Goal: Task Accomplishment & Management: Manage account settings

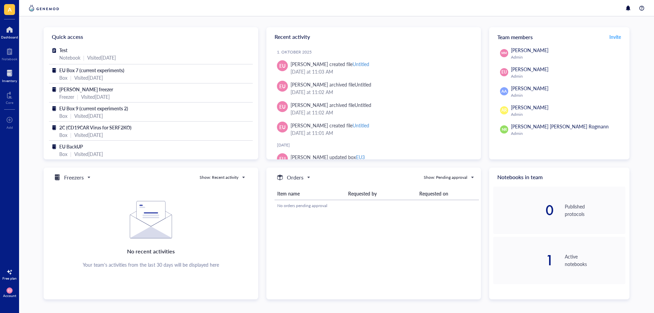
click at [7, 79] on div "Inventory" at bounding box center [9, 81] width 15 height 4
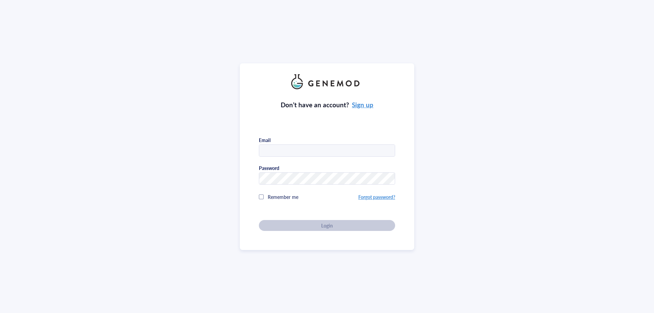
type input "urmannem@uni-mainz.de"
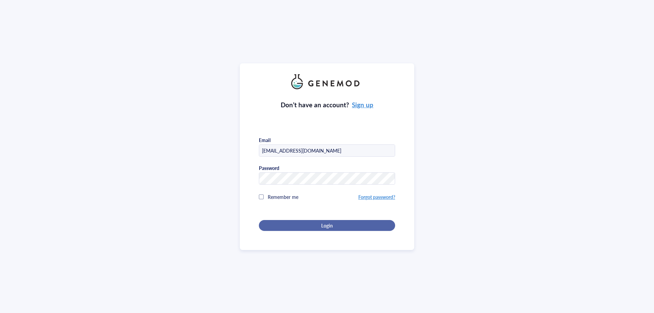
click at [306, 226] on div "Login" at bounding box center [327, 225] width 114 height 6
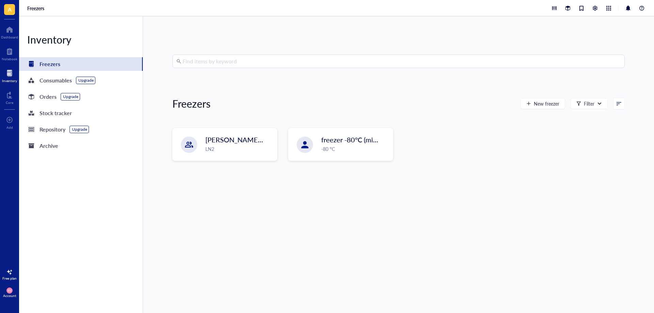
click at [217, 60] on input "search" at bounding box center [401, 61] width 438 height 13
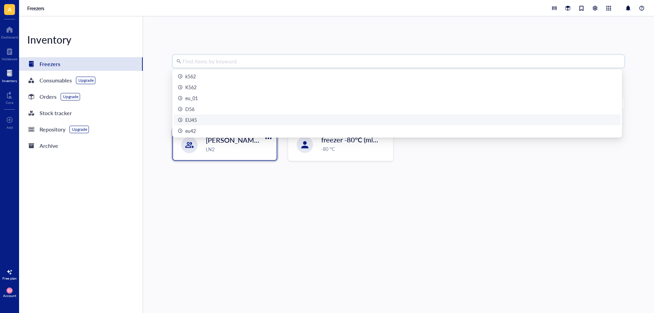
drag, startPoint x: 251, startPoint y: 189, endPoint x: 251, endPoint y: 156, distance: 32.7
click at [252, 187] on div "Find items by keyword Freezers New freezer Filter AG Alflen freezer LN2 freezer…" at bounding box center [398, 164] width 452 height 220
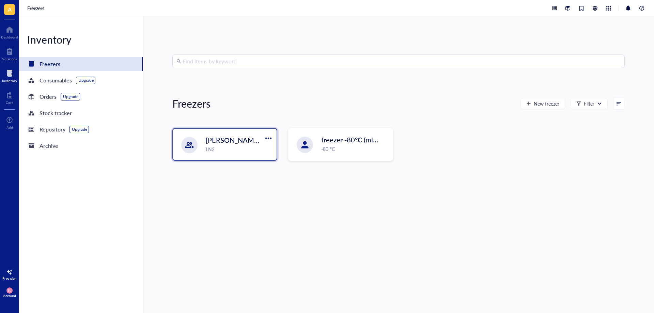
click at [250, 147] on div "LN2" at bounding box center [239, 148] width 67 height 7
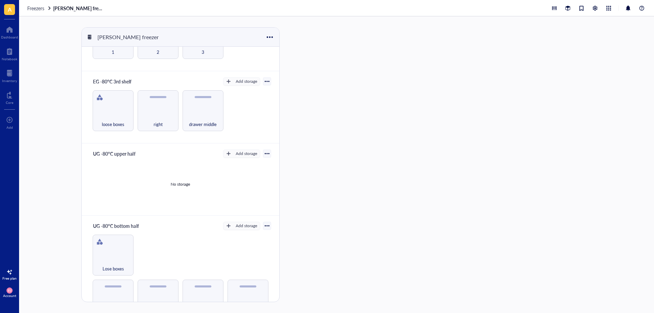
scroll to position [210, 0]
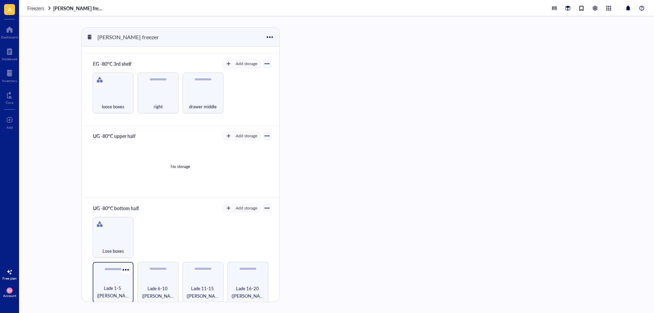
click at [120, 292] on span "Lade 1-5 (Emanuel/Tcell)" at bounding box center [113, 291] width 34 height 15
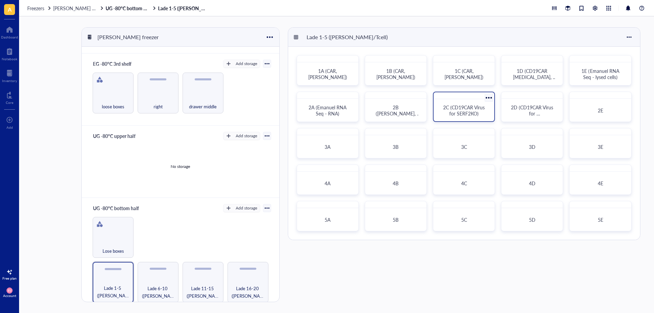
click at [483, 115] on div "2C (CD19CAR Virus for SERF2KO)" at bounding box center [464, 110] width 44 height 12
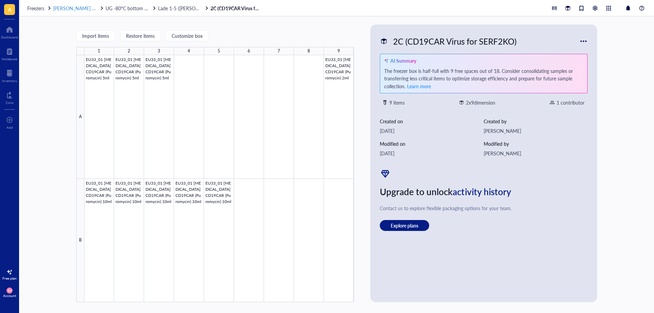
click at [73, 11] on span "[PERSON_NAME] freezer" at bounding box center [79, 8] width 53 height 7
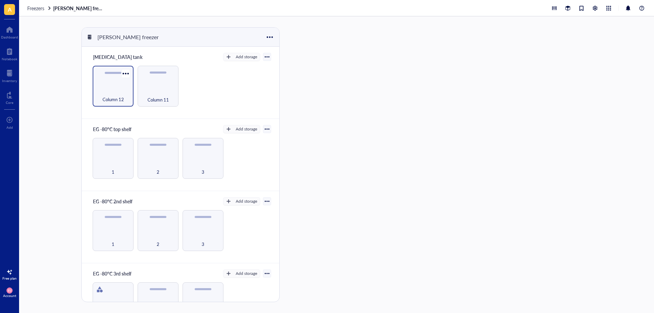
click at [121, 96] on span "Column 12" at bounding box center [112, 99] width 21 height 7
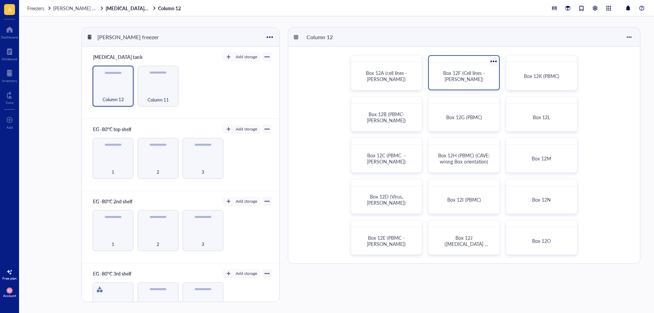
click at [456, 82] on span "Box 12F (Cell lines - Emanuel)" at bounding box center [464, 75] width 43 height 13
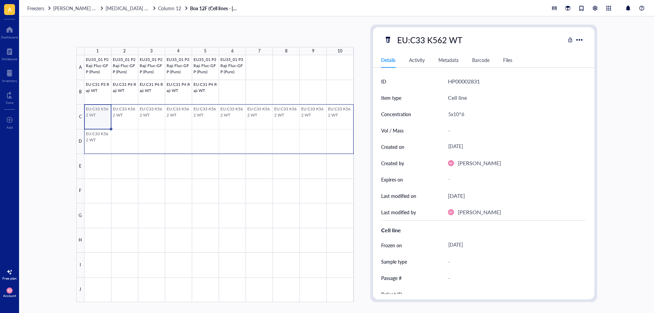
drag, startPoint x: 104, startPoint y: 121, endPoint x: 337, endPoint y: 143, distance: 233.9
click at [337, 143] on div at bounding box center [218, 178] width 269 height 247
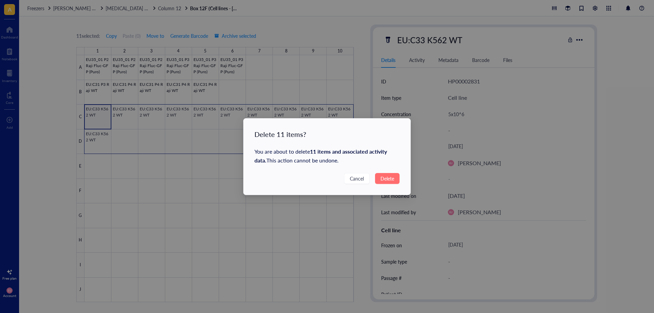
click at [394, 178] on button "Delete" at bounding box center [387, 178] width 25 height 11
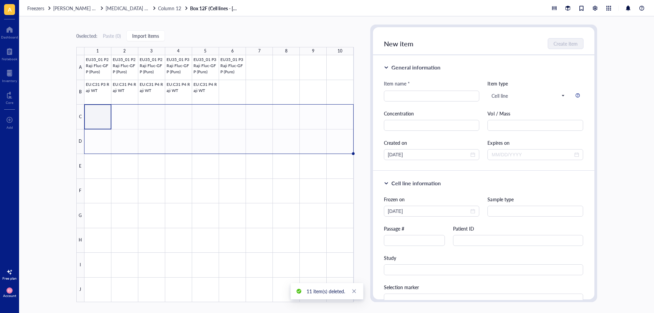
click at [550, 54] on div "New item Create item" at bounding box center [483, 41] width 221 height 28
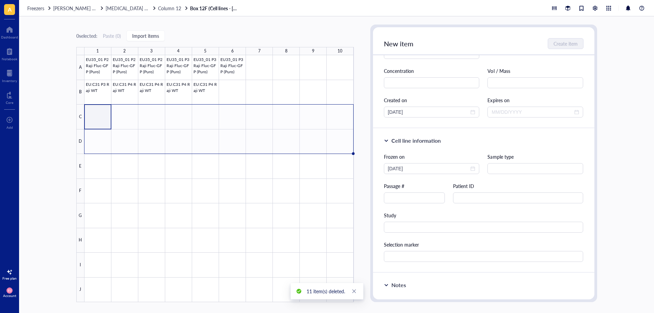
scroll to position [102, 0]
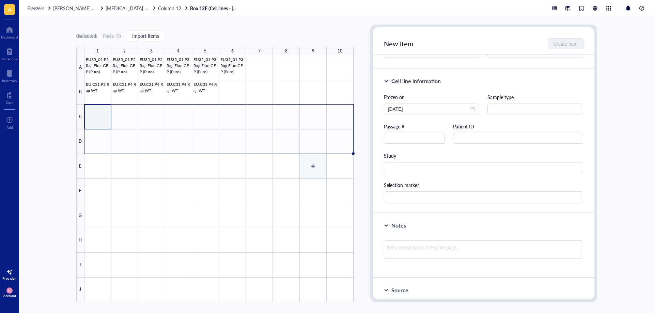
click at [315, 174] on div at bounding box center [218, 178] width 269 height 247
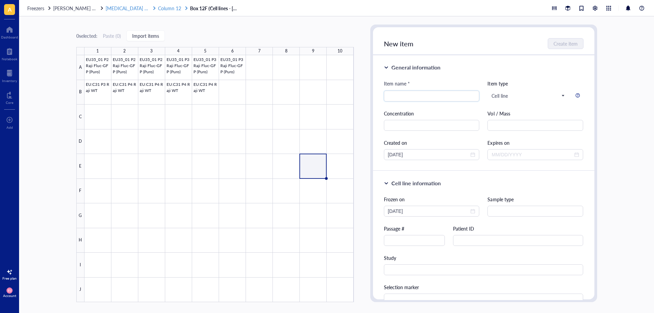
click at [158, 11] on span "Column 12" at bounding box center [169, 8] width 23 height 7
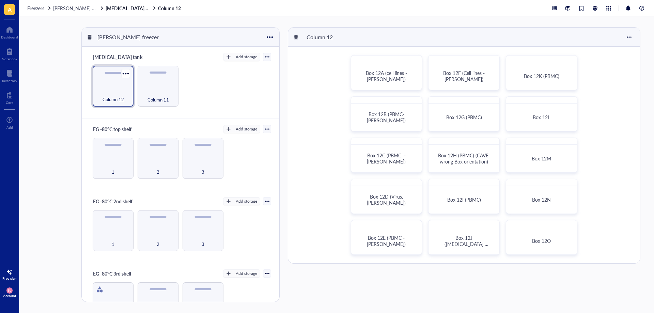
click at [120, 93] on div "Column 12" at bounding box center [113, 95] width 34 height 15
click at [116, 96] on span "Column 12" at bounding box center [112, 99] width 21 height 7
click at [126, 99] on div "Column 12" at bounding box center [113, 95] width 34 height 15
click at [457, 83] on div "Box 12F (Cell lines - Emanuel)" at bounding box center [463, 75] width 65 height 21
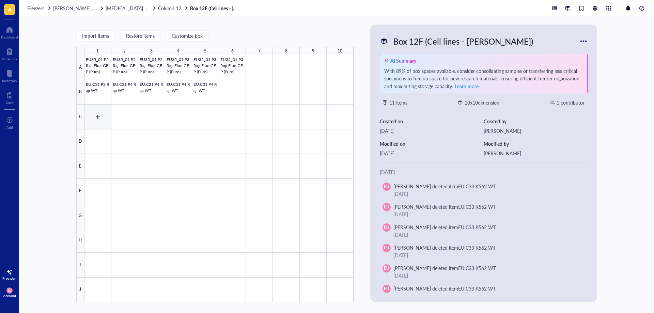
click at [104, 124] on div at bounding box center [218, 178] width 269 height 247
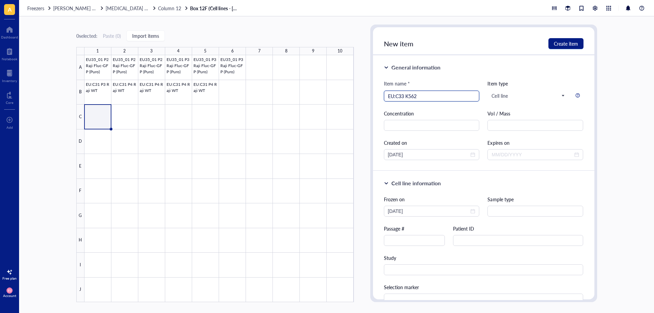
click at [405, 93] on input "EU:C33 K562" at bounding box center [432, 96] width 88 height 10
click at [455, 93] on input "EU:C33P10 K562" at bounding box center [432, 96] width 88 height 10
type input "EU:C33P10 K562 WT"
click at [434, 127] on input "text" at bounding box center [432, 125] width 96 height 11
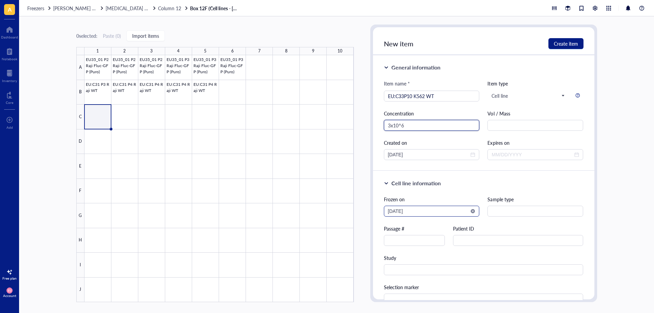
type input "3x10^6"
click at [456, 213] on input "[DATE]" at bounding box center [428, 210] width 81 height 7
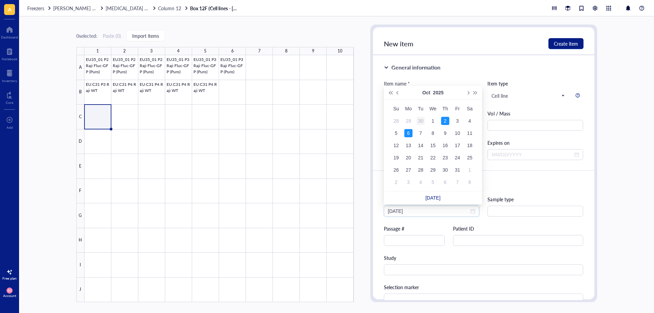
type input "2025-09-30"
click at [417, 121] on div "30" at bounding box center [420, 121] width 8 height 8
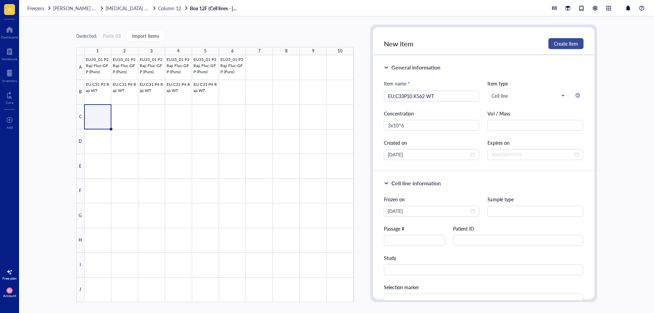
click at [560, 45] on span "Create item" at bounding box center [566, 43] width 24 height 5
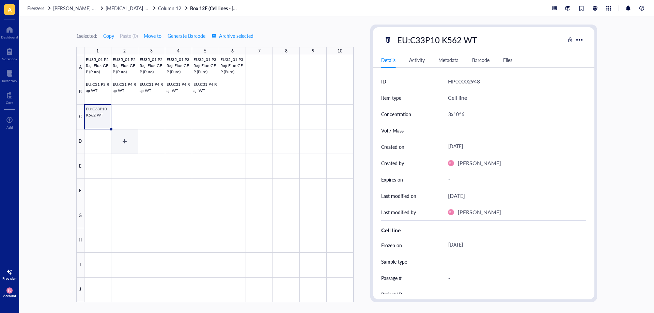
click at [111, 130] on div at bounding box center [218, 178] width 269 height 247
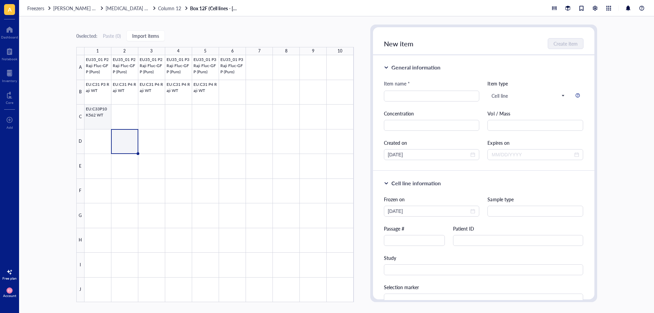
click at [103, 123] on div at bounding box center [218, 178] width 269 height 247
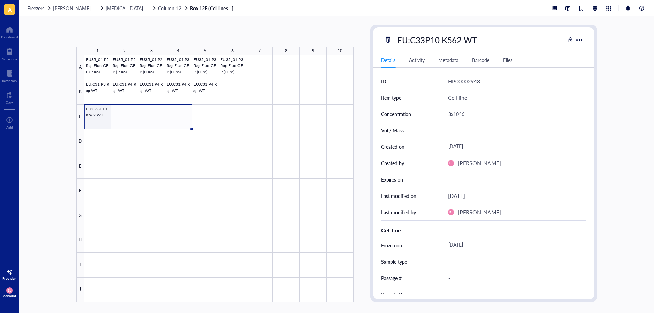
drag, startPoint x: 110, startPoint y: 128, endPoint x: 178, endPoint y: 126, distance: 67.4
click at [0, 0] on div "EU35_01 P2 Raji Fluc-GFP (Puro) EU35_01 P2 Raji Fluc-GFP (Puro) EU35_01 P2 Raji…" at bounding box center [0, 0] width 0 height 0
click at [133, 12] on div "Freezers AG Alflen freezer liquid nitrogen tank Column 12 Box 12F (Cell lines -…" at bounding box center [336, 8] width 635 height 16
click at [124, 5] on span "liquid nitrogen tank" at bounding box center [130, 8] width 48 height 7
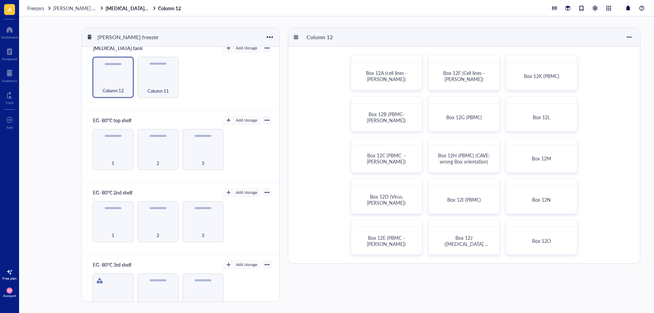
scroll to position [34, 0]
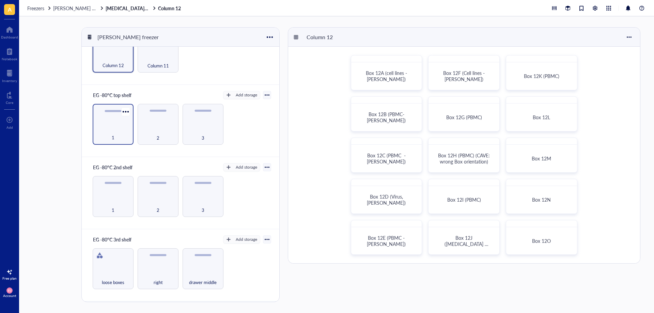
click at [122, 129] on div "1" at bounding box center [113, 133] width 34 height 15
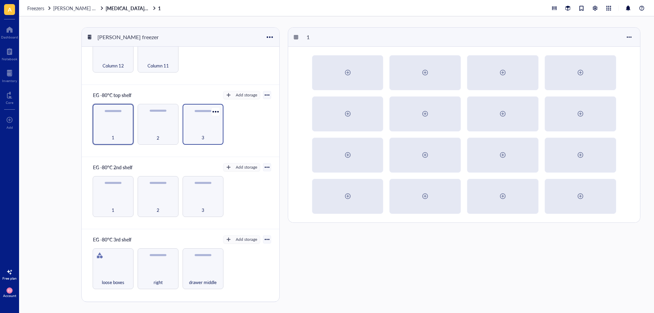
scroll to position [34, 0]
click at [165, 135] on div "2" at bounding box center [158, 133] width 34 height 15
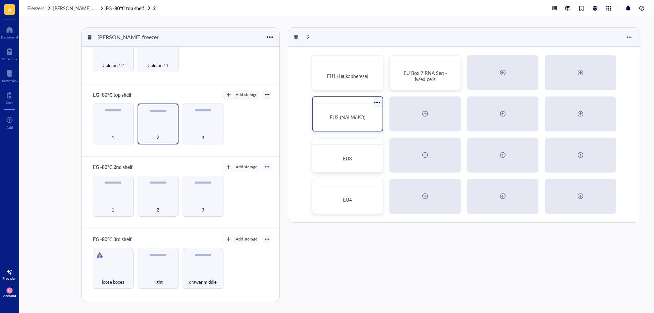
click at [363, 123] on div "EU2 (NALM6KO)" at bounding box center [347, 117] width 65 height 21
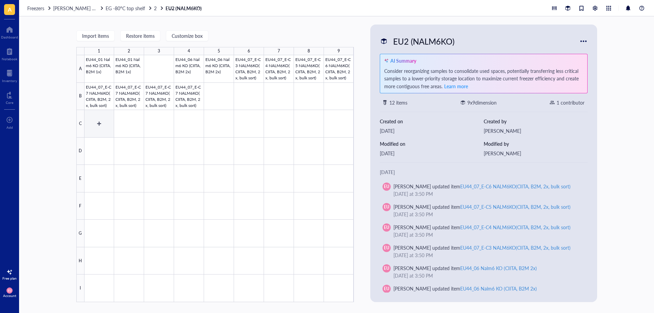
click at [104, 126] on div at bounding box center [218, 178] width 269 height 247
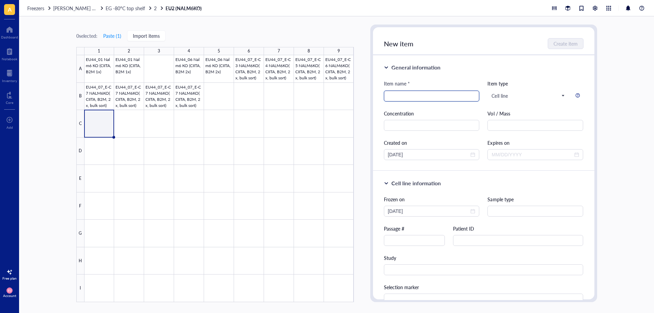
click at [392, 99] on input "search" at bounding box center [432, 96] width 88 height 10
type input "EU44_07A-F5 NALM6KO (CIITA, B2M, 2x, ss)"
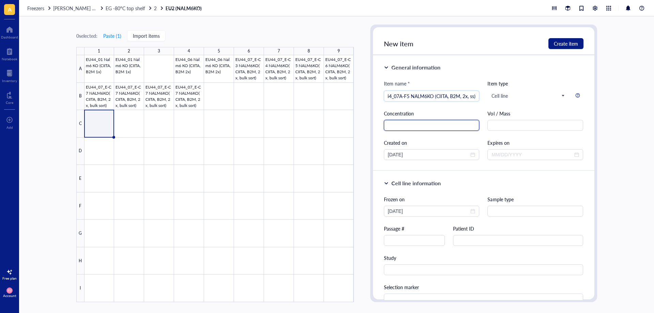
scroll to position [0, 0]
click at [432, 127] on input "text" at bounding box center [432, 125] width 96 height 11
type input "5x10^6"
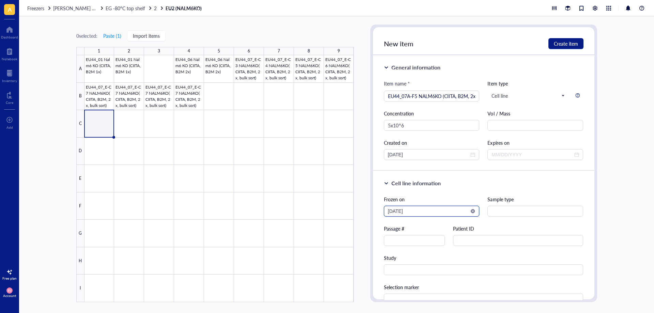
click at [413, 214] on input "[DATE]" at bounding box center [428, 210] width 81 height 7
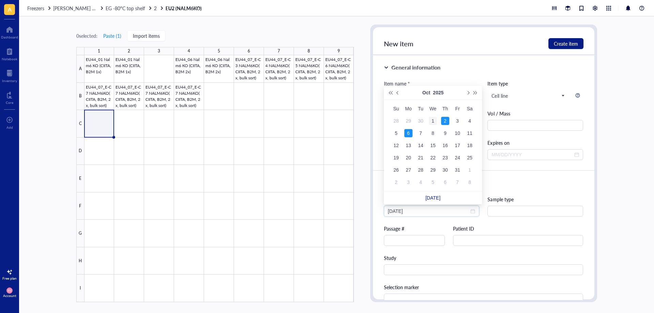
type input "2025-10-01"
click at [432, 121] on div "1" at bounding box center [433, 121] width 8 height 8
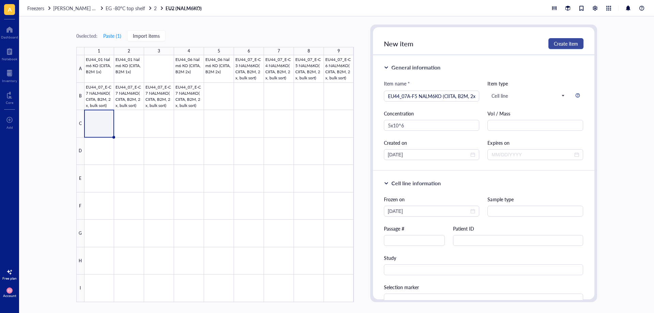
click at [572, 47] on button "Create item" at bounding box center [565, 43] width 35 height 11
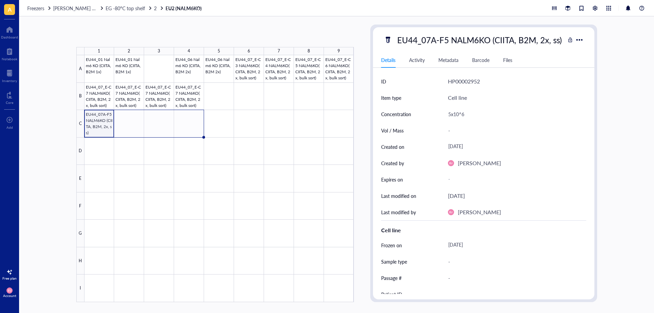
drag, startPoint x: 113, startPoint y: 137, endPoint x: 190, endPoint y: 132, distance: 77.1
click at [0, 0] on div "EU44_01 Nalm6 KO (CIITA, B2M 1x) EU44_01 Nalm6 KO (CIITA, B2M 1x) EU44_06 Nalm6…" at bounding box center [0, 0] width 0 height 0
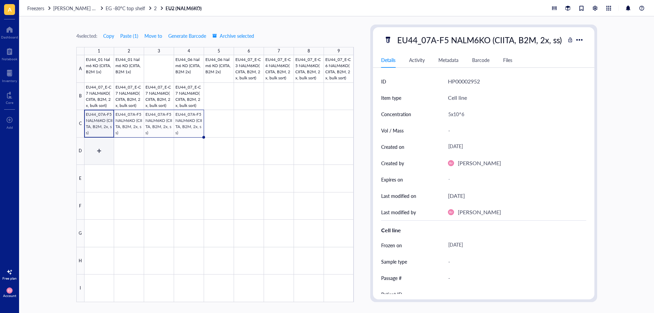
click at [97, 144] on div at bounding box center [218, 178] width 269 height 247
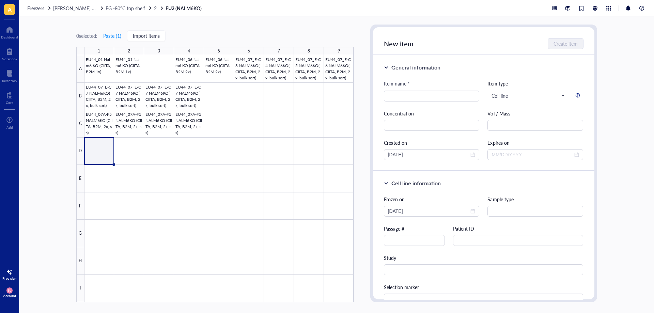
click at [108, 123] on div at bounding box center [218, 178] width 269 height 247
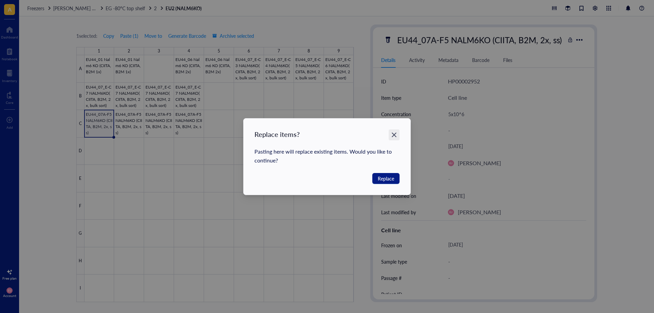
click at [393, 134] on icon "Close" at bounding box center [394, 134] width 5 height 5
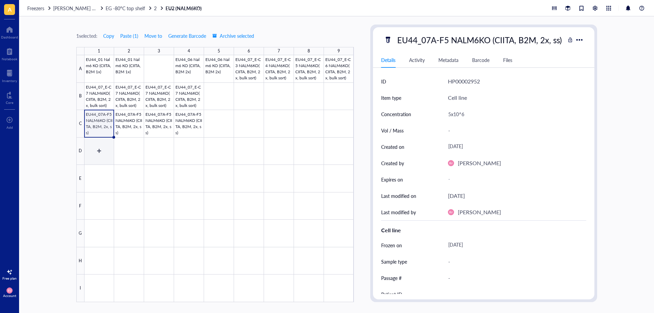
click at [98, 149] on div at bounding box center [218, 178] width 269 height 247
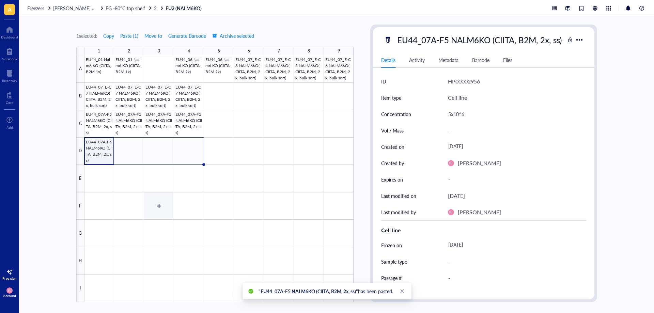
click at [171, 195] on div at bounding box center [218, 178] width 269 height 247
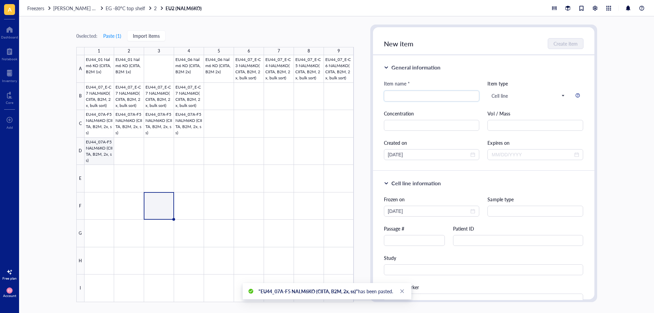
click at [107, 153] on div at bounding box center [218, 178] width 269 height 247
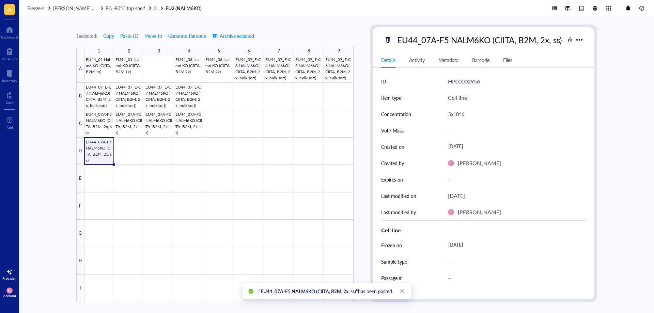
click at [442, 35] on div "EU44_07A-F5 NALM6KO (CIITA, B2M, 2x, ss)" at bounding box center [479, 40] width 171 height 14
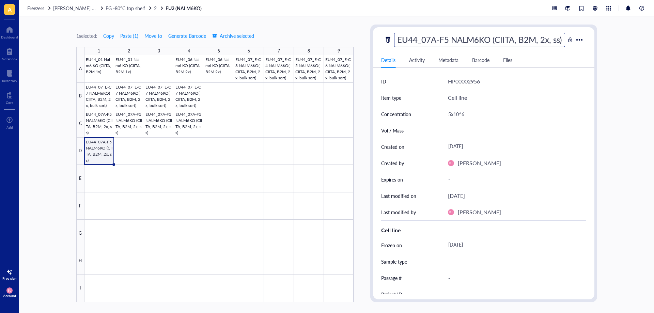
drag, startPoint x: 449, startPoint y: 39, endPoint x: 429, endPoint y: 41, distance: 19.9
click at [429, 41] on input "EU44_07A-F5 NALM6KO (CIITA, B2M, 2x, ss)" at bounding box center [479, 40] width 170 height 14
type input "EU44_07B-G7 NALM6KO (CIITA, B2M, 2x, ss)"
click at [176, 154] on div at bounding box center [218, 178] width 269 height 247
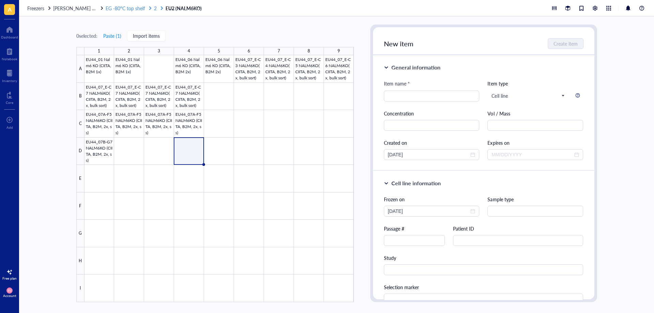
click at [146, 6] on link "EG -80°C top shelf 2" at bounding box center [135, 8] width 59 height 6
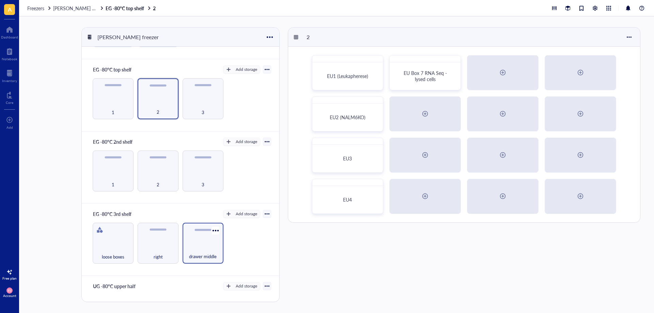
scroll to position [68, 0]
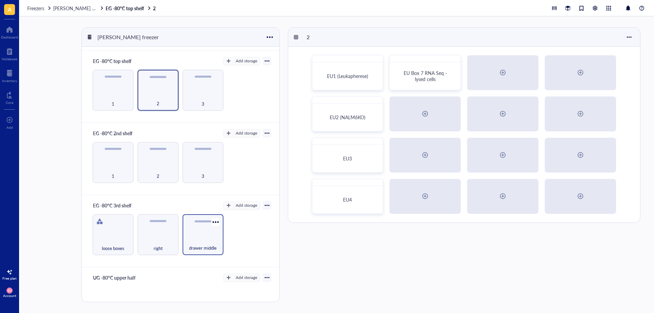
click at [191, 229] on div "drawer middle" at bounding box center [202, 234] width 41 height 41
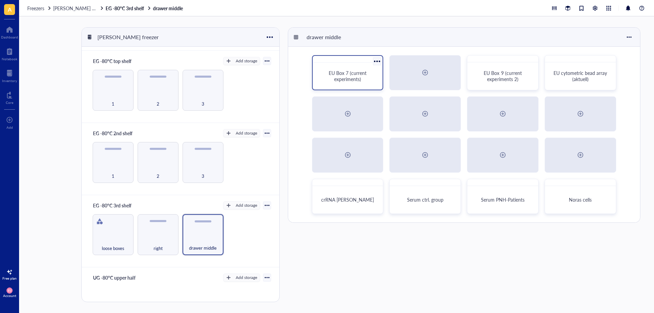
click at [347, 78] on span "EU Box 7 (current experiments)" at bounding box center [348, 75] width 39 height 13
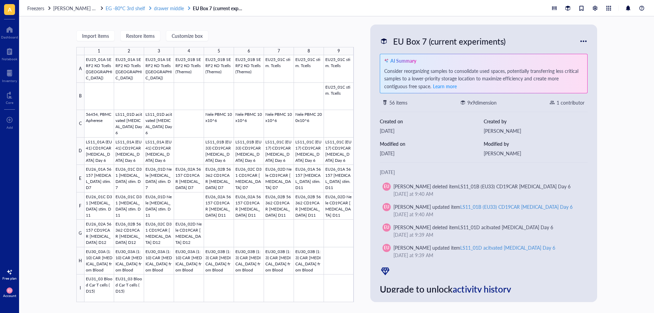
click at [161, 8] on span "drawer middle" at bounding box center [169, 8] width 30 height 7
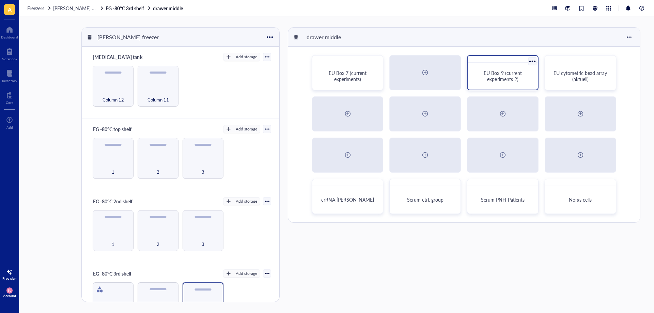
click at [528, 73] on div "EU Box 9 (current experiments 2)" at bounding box center [503, 76] width 54 height 12
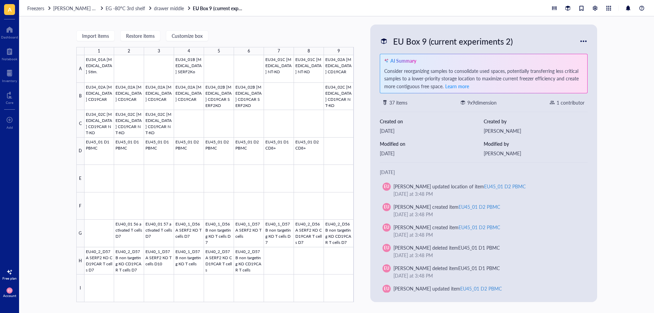
click at [157, 4] on div "Freezers AG Alflen freezer EG -80°C 3rd shelf drawer middle EU Box 9 (current e…" at bounding box center [336, 8] width 635 height 16
click at [156, 9] on span "drawer middle" at bounding box center [169, 8] width 30 height 7
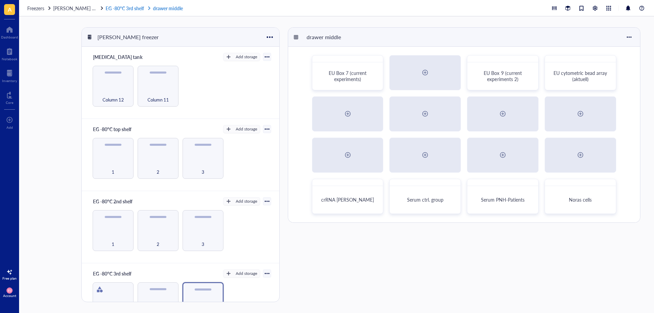
click at [115, 7] on link "EG -80°C 3rd shelf drawer middle" at bounding box center [145, 8] width 79 height 6
click at [115, 9] on link "EG -80°C 3rd shelf drawer middle" at bounding box center [145, 8] width 79 height 6
click at [146, 169] on div "2" at bounding box center [158, 167] width 34 height 15
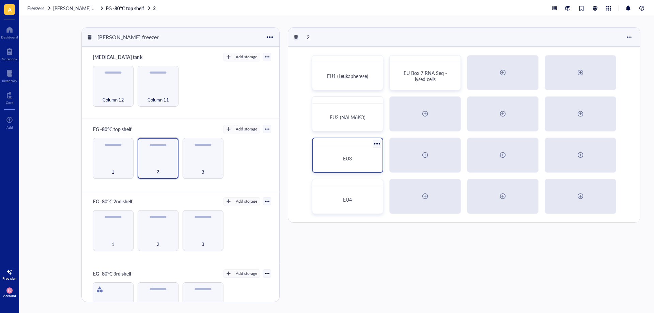
click at [340, 154] on div "EU3" at bounding box center [347, 158] width 65 height 21
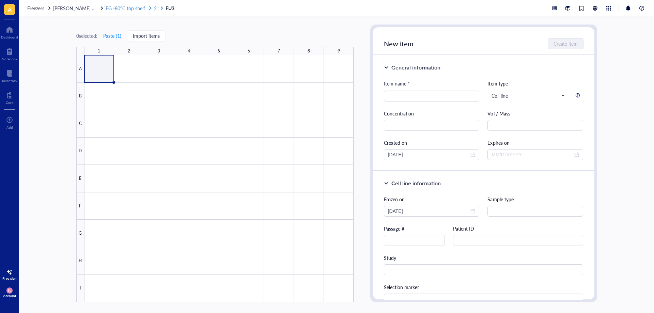
click at [123, 8] on span "EG -80°C top shelf" at bounding box center [125, 8] width 39 height 7
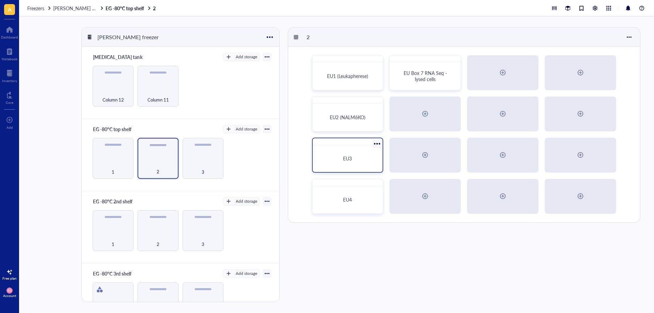
click at [378, 146] on div at bounding box center [377, 144] width 10 height 10
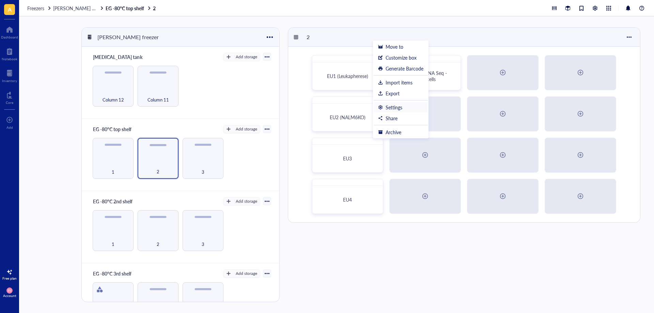
click at [402, 107] on div "Settings" at bounding box center [400, 107] width 45 height 6
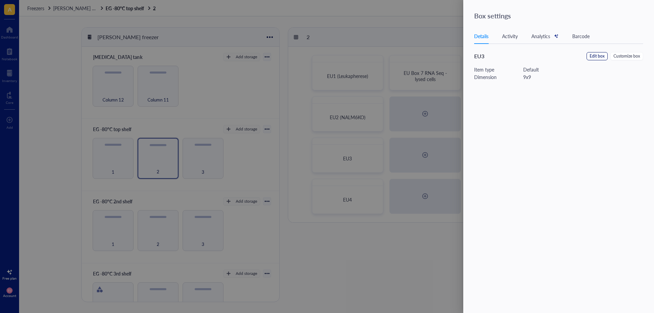
click at [604, 55] on span "Edit box" at bounding box center [596, 56] width 15 height 6
click at [502, 43] on input "EU3" at bounding box center [562, 47] width 177 height 11
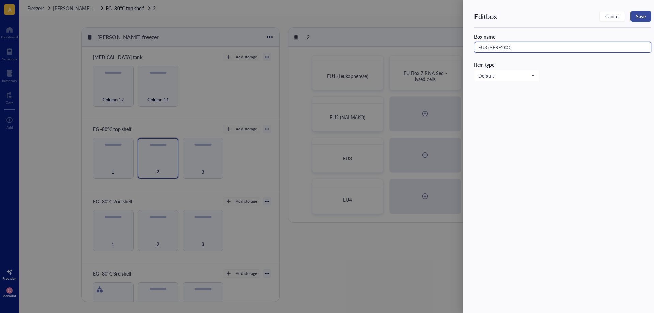
type input "EU3 (SERF2KO)"
click at [637, 14] on span "Save" at bounding box center [641, 16] width 10 height 5
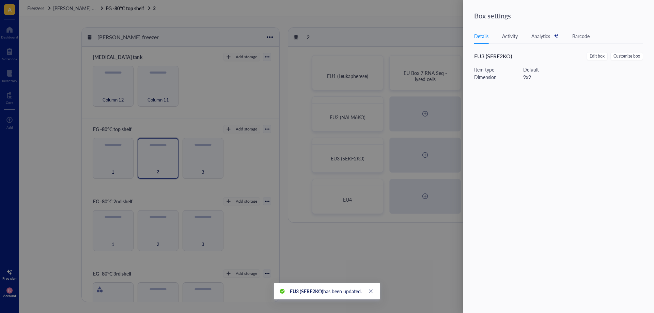
click at [344, 235] on div at bounding box center [327, 156] width 654 height 313
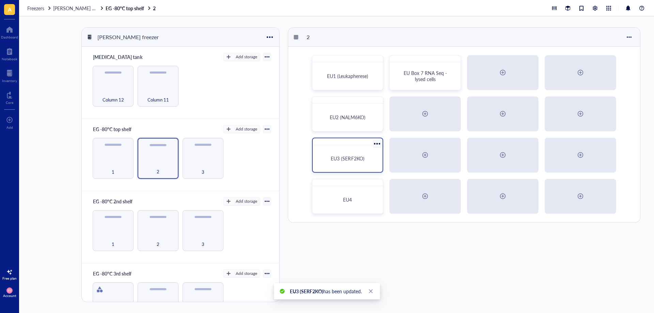
click at [351, 158] on span "EU3 (SERF2KO)" at bounding box center [347, 158] width 33 height 7
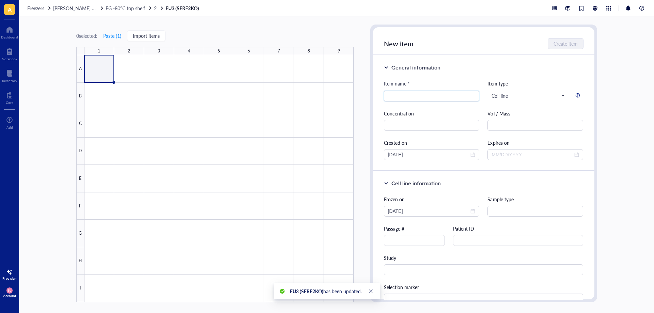
click at [99, 71] on div at bounding box center [218, 178] width 269 height 247
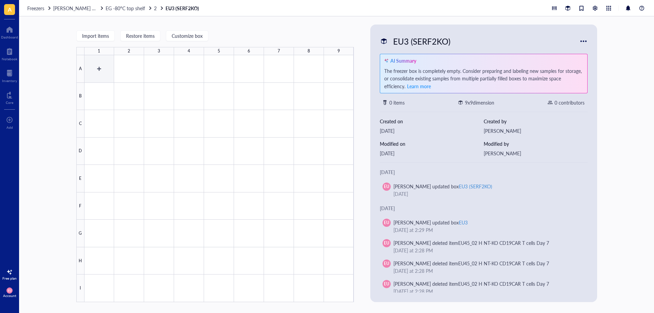
click at [109, 77] on div at bounding box center [218, 178] width 269 height 247
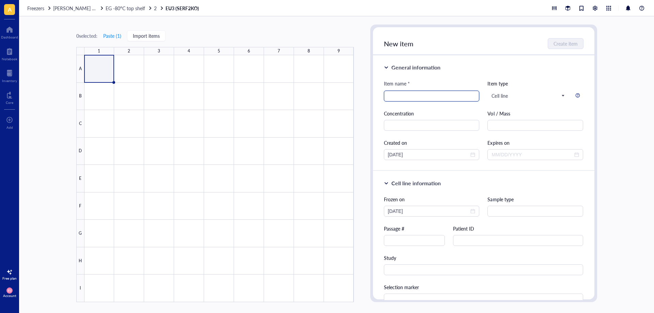
click at [393, 98] on input "search" at bounding box center [432, 96] width 88 height 10
type input "Eu46_01 D1 PBMS"
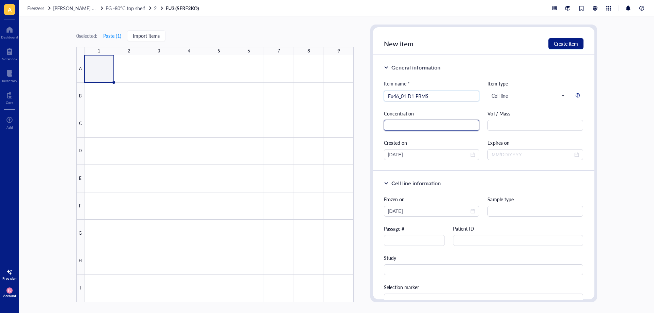
click at [420, 125] on input "text" at bounding box center [432, 125] width 96 height 11
type input "10x10^6"
click at [560, 46] on span "Create item" at bounding box center [566, 43] width 24 height 5
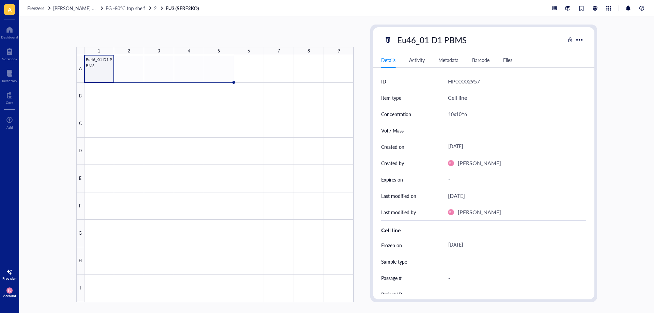
drag, startPoint x: 115, startPoint y: 81, endPoint x: 218, endPoint y: 79, distance: 103.5
click at [0, 0] on div "Eu46_01 D1 PBMS" at bounding box center [0, 0] width 0 height 0
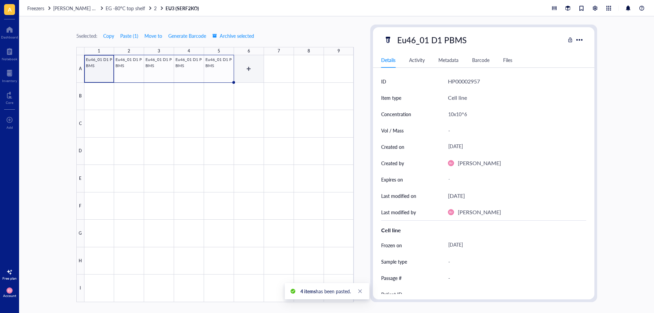
click at [247, 69] on div at bounding box center [218, 178] width 269 height 247
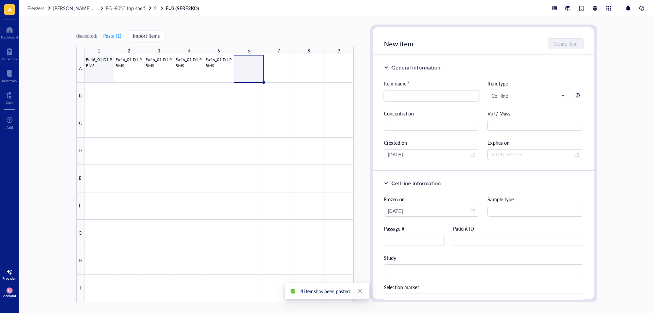
click at [96, 68] on div at bounding box center [218, 178] width 269 height 247
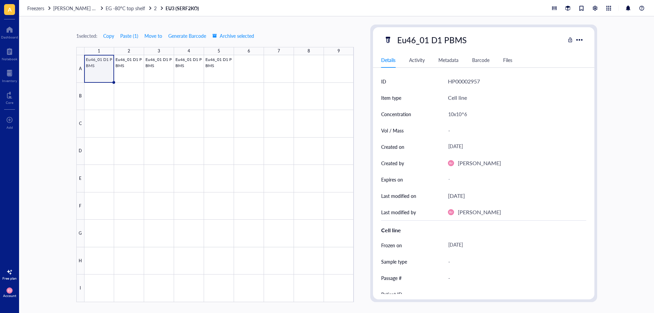
click at [461, 242] on div "[DATE]" at bounding box center [514, 245] width 138 height 12
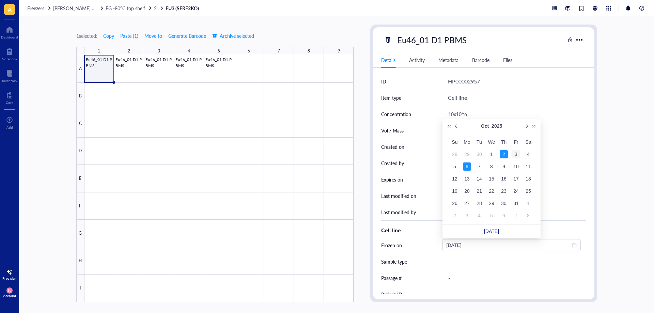
type input "2025-10-03"
click at [514, 153] on div "3" at bounding box center [516, 154] width 8 height 8
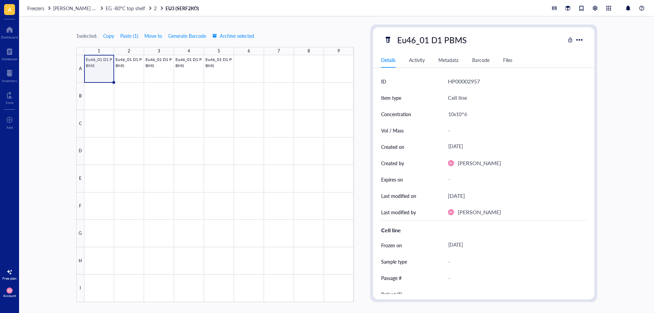
click at [402, 43] on div "Eu46_01 D1 PBMS" at bounding box center [432, 40] width 76 height 14
click at [403, 42] on input "Eu46_01 D1 PBMS" at bounding box center [434, 40] width 81 height 14
type input "EU46_01 D1 PBMS"
click at [114, 80] on div at bounding box center [218, 178] width 269 height 247
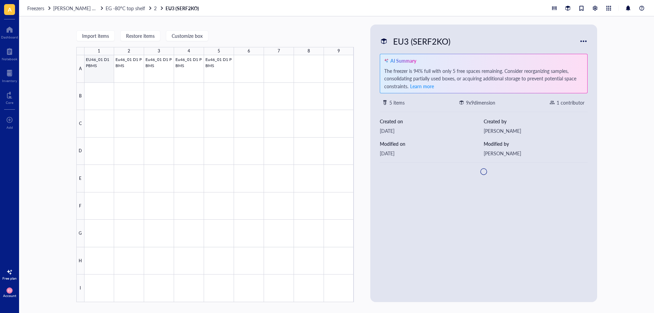
click at [108, 73] on div at bounding box center [218, 178] width 269 height 247
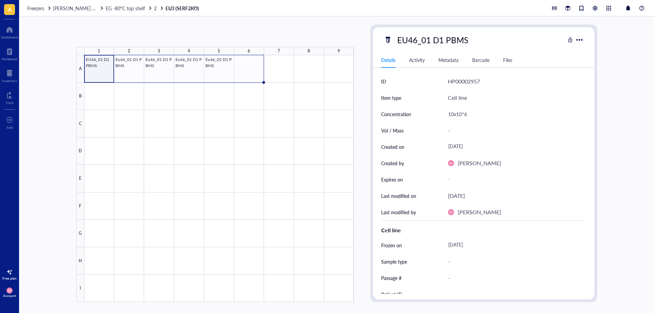
drag, startPoint x: 114, startPoint y: 83, endPoint x: 245, endPoint y: 71, distance: 131.6
click at [0, 0] on div "EU46_01 D1 PBMS Eu46_01 D1 PBMS Eu46_01 D1 PBMS Eu46_01 D1 PBMS Eu46_01 D1 PBMS" at bounding box center [0, 0] width 0 height 0
click at [251, 101] on div at bounding box center [218, 178] width 269 height 247
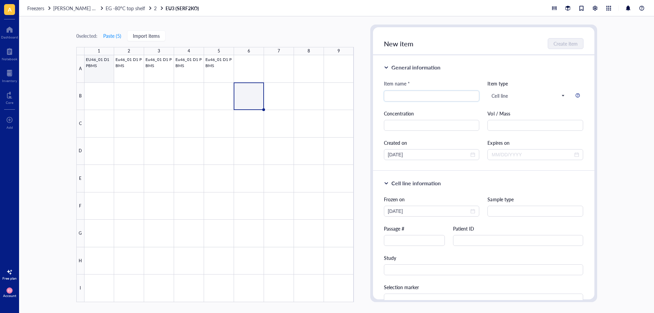
click at [103, 80] on div at bounding box center [218, 178] width 269 height 247
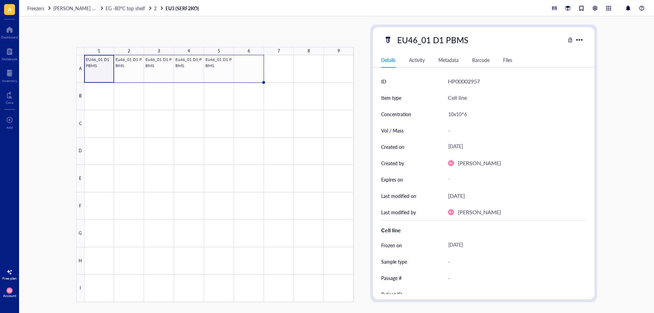
drag, startPoint x: 113, startPoint y: 82, endPoint x: 253, endPoint y: 81, distance: 140.6
click at [0, 0] on div "EU46_01 D1 PBMS Eu46_01 D1 PBMS Eu46_01 D1 PBMS Eu46_01 D1 PBMS Eu46_01 D1 PBMS" at bounding box center [0, 0] width 0 height 0
click at [197, 100] on div at bounding box center [218, 178] width 269 height 247
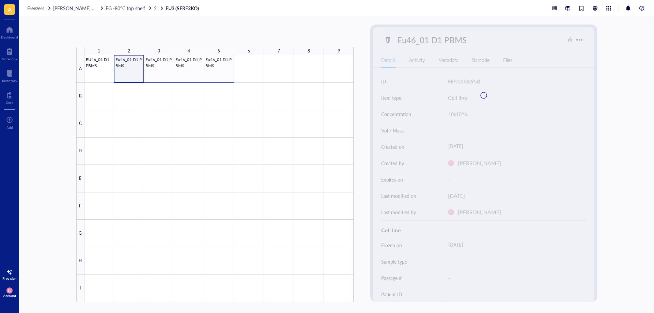
click at [228, 69] on div at bounding box center [218, 178] width 269 height 247
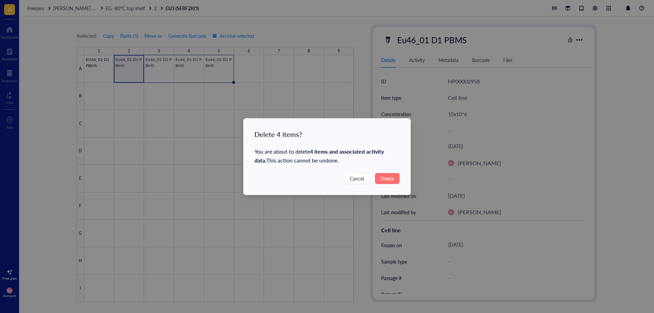
click at [382, 176] on span "Delete" at bounding box center [387, 178] width 14 height 7
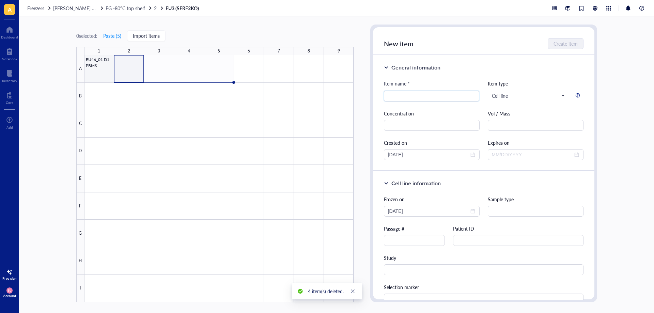
click at [100, 73] on div at bounding box center [218, 178] width 269 height 247
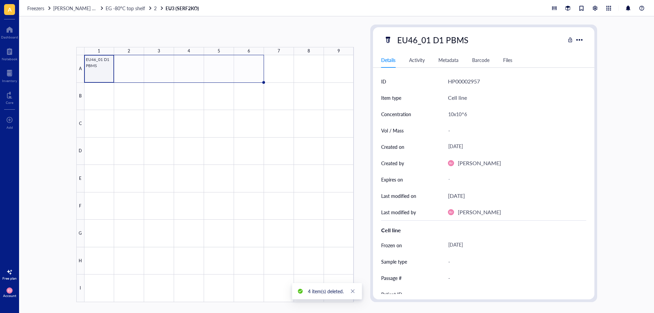
drag, startPoint x: 113, startPoint y: 82, endPoint x: 247, endPoint y: 76, distance: 133.6
click at [0, 0] on div "EU46_01 D1 PBMS" at bounding box center [0, 0] width 0 height 0
drag, startPoint x: 114, startPoint y: 83, endPoint x: 100, endPoint y: 85, distance: 14.2
click at [0, 0] on div "EU46_01 D1 PBMS" at bounding box center [0, 0] width 0 height 0
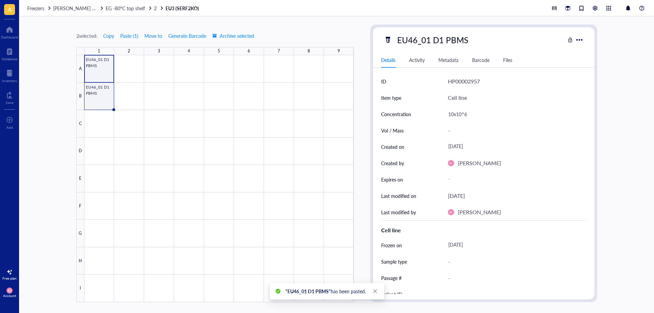
click at [109, 100] on div at bounding box center [218, 178] width 269 height 247
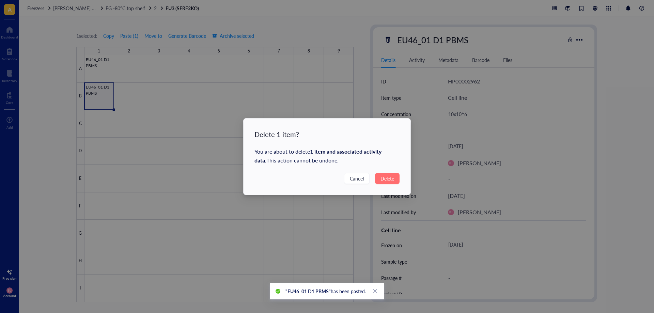
click at [388, 180] on span "Delete" at bounding box center [387, 178] width 14 height 7
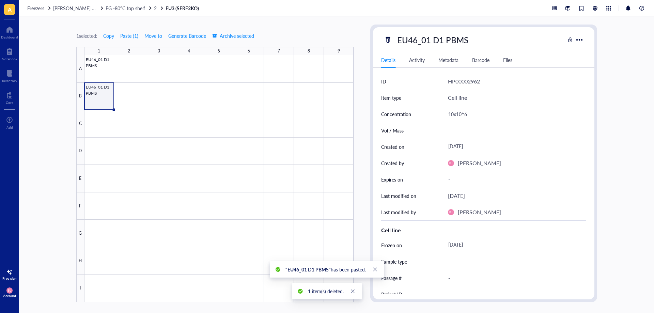
click at [101, 66] on div at bounding box center [218, 178] width 269 height 247
click at [460, 39] on div "EU46_01 D1 PBMS" at bounding box center [432, 40] width 77 height 14
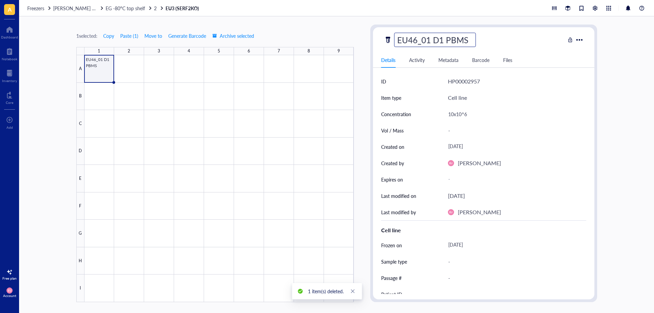
click at [470, 40] on input "EU46_01 D1 PBMS" at bounding box center [434, 40] width 81 height 14
type input "EU46_01 D1 PBMC"
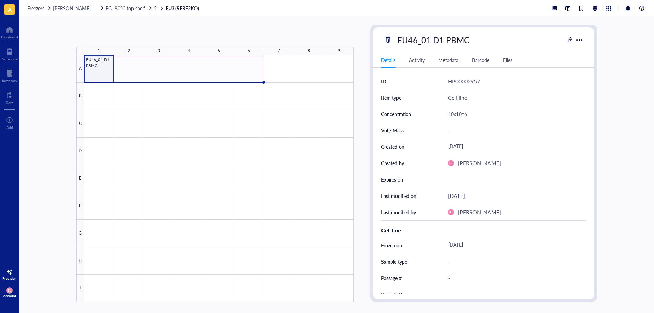
drag, startPoint x: 114, startPoint y: 81, endPoint x: 238, endPoint y: 79, distance: 123.3
click at [0, 0] on div "EU46_01 D1 PBMC" at bounding box center [0, 0] width 0 height 0
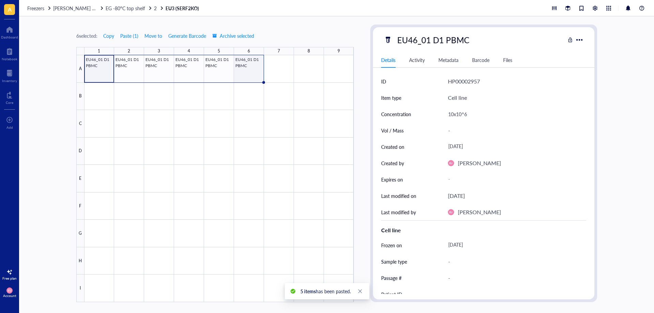
click at [249, 75] on div at bounding box center [218, 178] width 269 height 247
click at [452, 115] on div "10x10^6" at bounding box center [514, 114] width 138 height 14
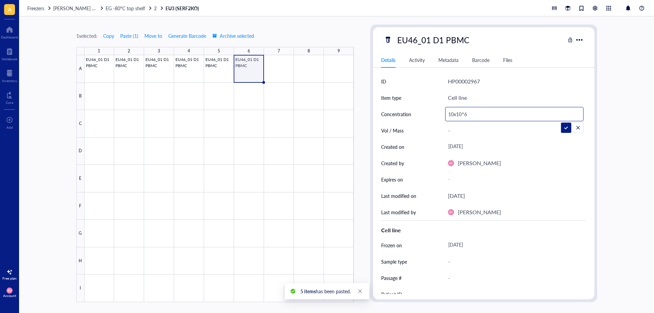
click at [453, 114] on input "10x10^6" at bounding box center [514, 114] width 138 height 14
type input "80x10^6"
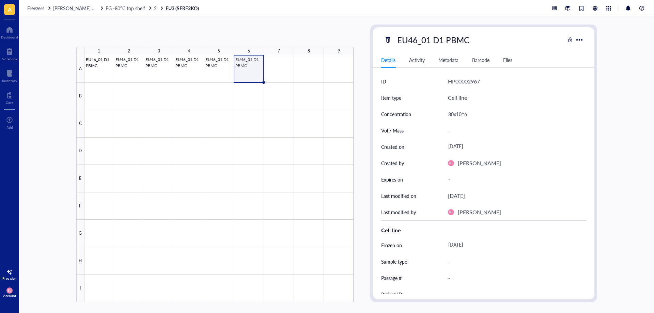
drag, startPoint x: 264, startPoint y: 82, endPoint x: 291, endPoint y: 78, distance: 27.1
click at [0, 0] on div "EU46_01 D1 PBMC EU46_01 D1 PBMC EU46_01 D1 PBMC EU46_01 D1 PBMC EU46_01 D1 PBMC…" at bounding box center [0, 0] width 0 height 0
drag, startPoint x: 264, startPoint y: 81, endPoint x: 288, endPoint y: 83, distance: 23.9
click at [0, 0] on div "EU46_01 D1 PBMC EU46_01 D1 PBMC EU46_01 D1 PBMC EU46_01 D1 PBMC EU46_01 D1 PBMC…" at bounding box center [0, 0] width 0 height 0
click at [282, 75] on div at bounding box center [218, 178] width 269 height 247
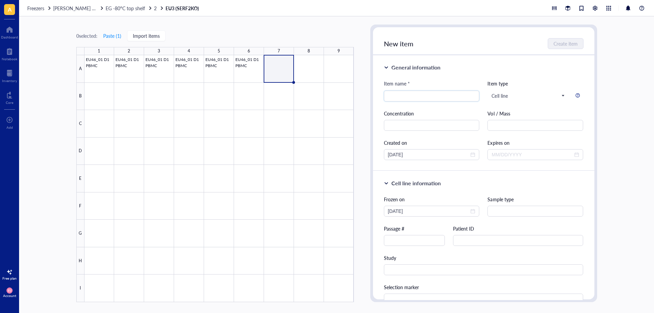
click at [248, 74] on div at bounding box center [218, 178] width 269 height 247
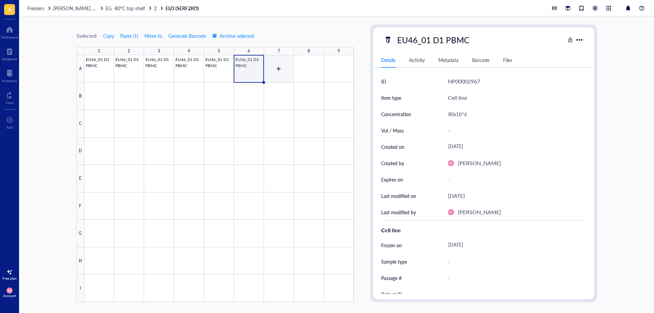
click at [281, 63] on div at bounding box center [218, 178] width 269 height 247
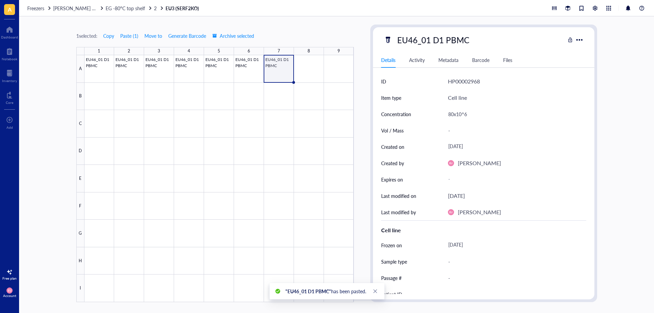
click at [280, 66] on div at bounding box center [218, 178] width 269 height 247
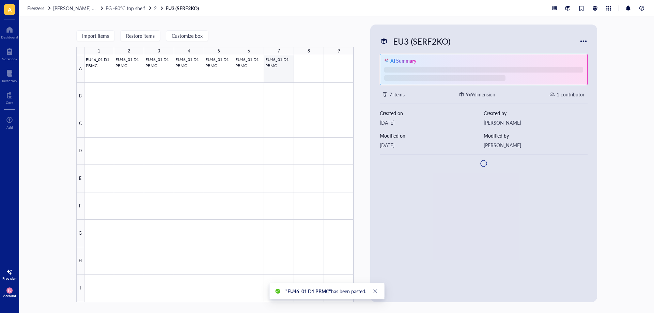
click at [280, 66] on div at bounding box center [218, 178] width 269 height 247
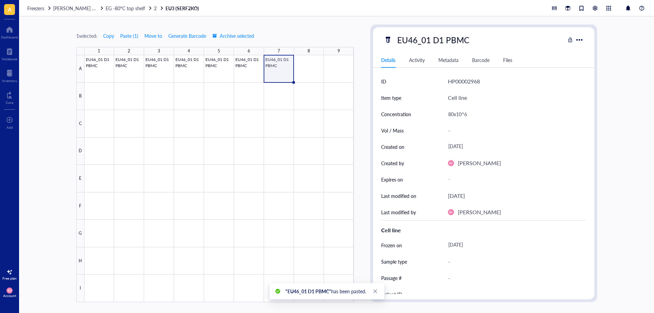
click at [434, 36] on div "EU46_01 D1 PBMC" at bounding box center [433, 40] width 78 height 14
drag, startPoint x: 434, startPoint y: 39, endPoint x: 486, endPoint y: 39, distance: 51.8
click at [486, 39] on div "EU46_01 D1 PBMC" at bounding box center [474, 40] width 181 height 14
click at [469, 41] on input "EU46_01 D1 PBMC" at bounding box center [434, 40] width 81 height 14
click at [457, 42] on input "EU46_01 D1 PBMC" at bounding box center [434, 40] width 81 height 14
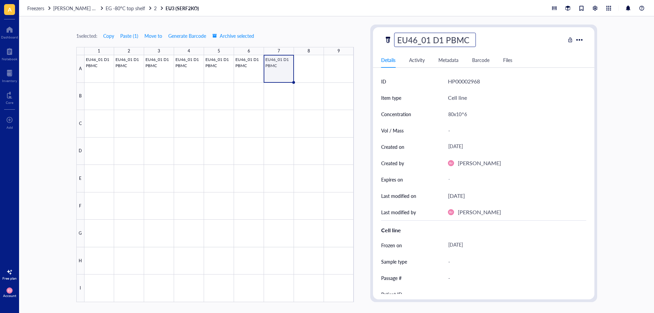
click at [457, 42] on input "EU46_01 D1 PBMC" at bounding box center [434, 40] width 81 height 14
type input "EU46_01 D1 CD8+"
click at [458, 115] on div "80x10^6" at bounding box center [514, 114] width 138 height 14
click at [454, 112] on div "80x10^6" at bounding box center [514, 114] width 138 height 14
drag, startPoint x: 454, startPoint y: 112, endPoint x: 442, endPoint y: 112, distance: 11.9
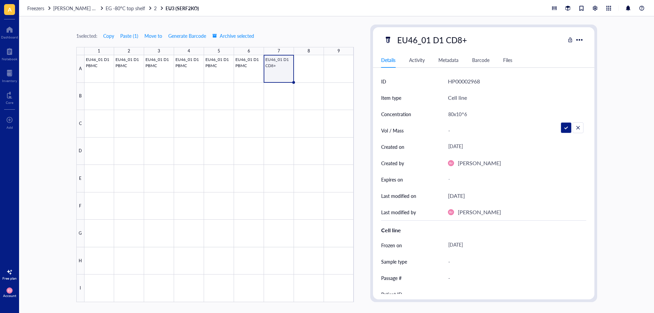
click at [442, 114] on div "Concentration 80x10^6" at bounding box center [483, 114] width 205 height 16
type input "5x10^6"
click at [121, 70] on div at bounding box center [218, 178] width 269 height 247
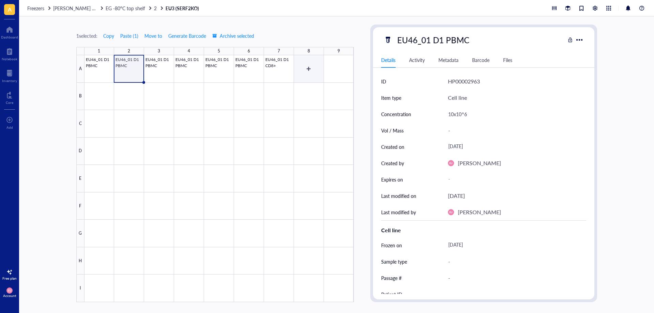
click at [305, 70] on div at bounding box center [218, 178] width 269 height 247
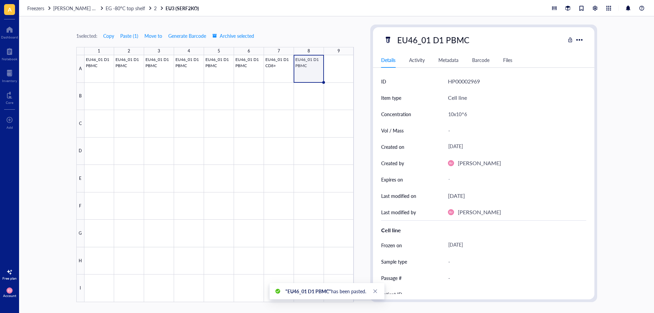
click at [311, 69] on div at bounding box center [218, 178] width 269 height 247
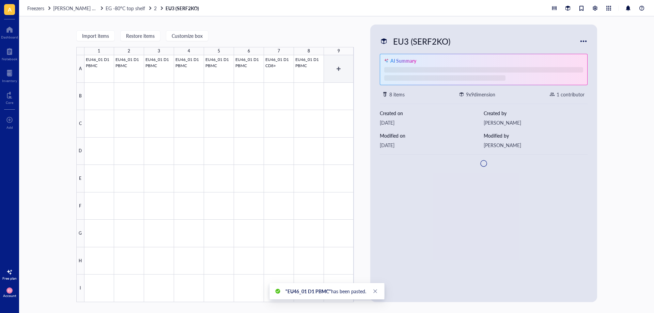
click at [315, 66] on div at bounding box center [218, 178] width 269 height 247
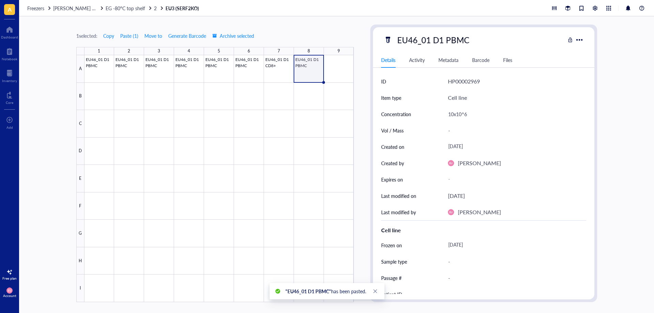
click at [418, 39] on div "EU46_01 D1 PBMC" at bounding box center [433, 40] width 78 height 14
click at [446, 43] on input "EU46_01 D1 PBMC" at bounding box center [434, 40] width 81 height 14
type input "EU46_01 D2 PBMC"
click at [320, 105] on div at bounding box center [218, 178] width 269 height 247
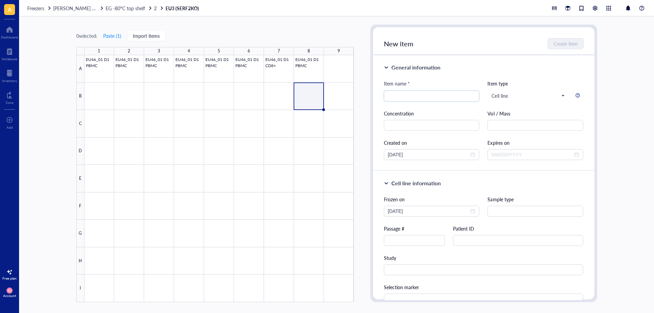
click at [318, 78] on div at bounding box center [218, 178] width 269 height 247
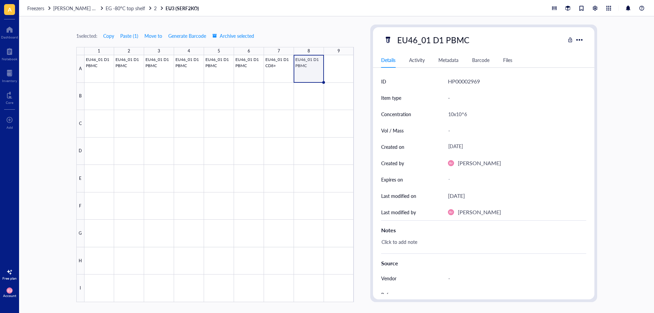
click at [306, 66] on div at bounding box center [218, 178] width 269 height 247
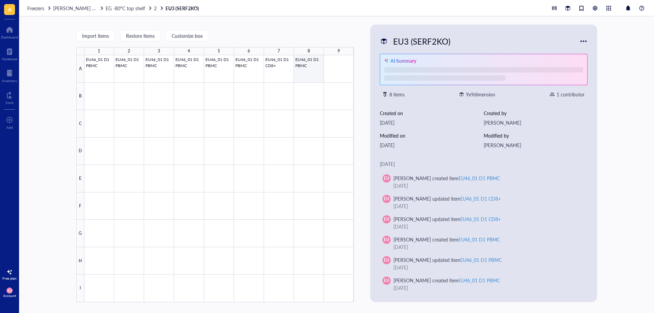
drag, startPoint x: 310, startPoint y: 74, endPoint x: 346, endPoint y: 70, distance: 36.6
click at [309, 74] on div at bounding box center [218, 178] width 269 height 247
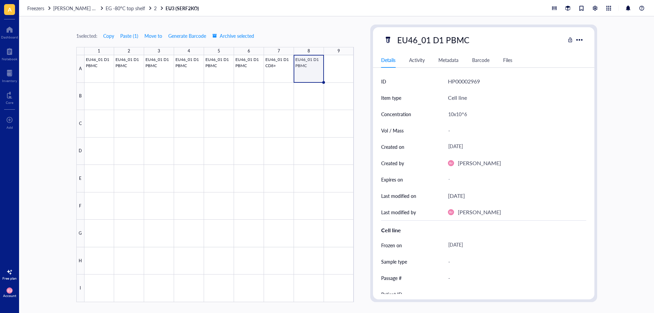
click at [428, 39] on div "EU46_01 D1 PBMC" at bounding box center [433, 40] width 78 height 14
click at [442, 37] on input "EU46_01 D1 PBMC" at bounding box center [434, 40] width 81 height 14
type input "EU46_01 D2 PBMC"
drag, startPoint x: 325, startPoint y: 82, endPoint x: 354, endPoint y: 76, distance: 30.2
click at [354, 76] on div "1 2 3 4 5 6 7 8 9 A B C D E F G H I EU46_01 D1 PBMC EU46_01 D1 PBMC EU46_01 D1 …" at bounding box center [336, 164] width 635 height 297
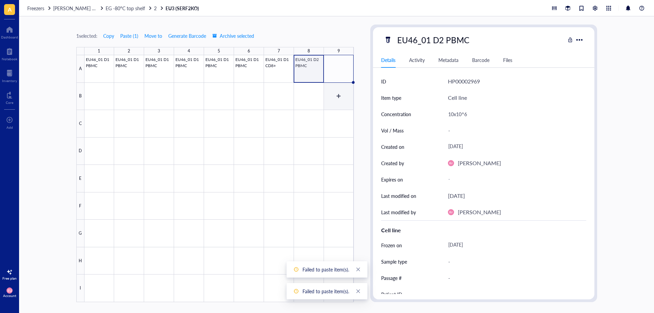
click at [331, 99] on div at bounding box center [218, 178] width 269 height 247
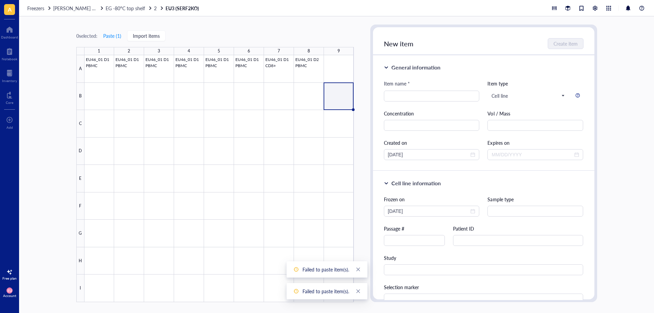
click at [317, 75] on div at bounding box center [218, 178] width 269 height 247
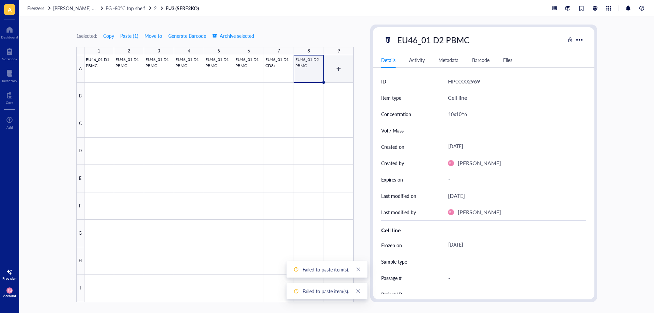
click at [336, 69] on div at bounding box center [218, 178] width 269 height 247
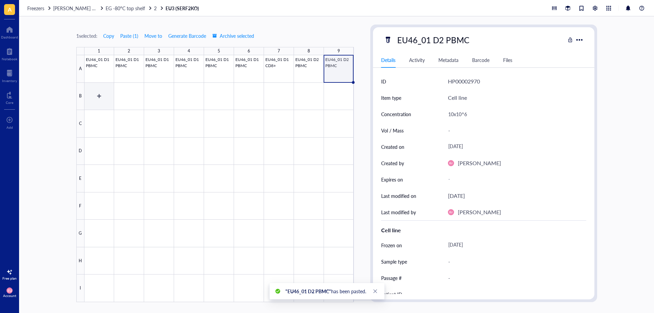
click at [101, 96] on div at bounding box center [218, 178] width 269 height 247
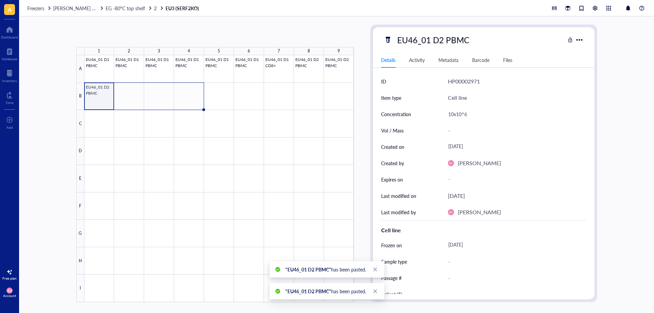
drag, startPoint x: 113, startPoint y: 109, endPoint x: 181, endPoint y: 105, distance: 67.9
click at [0, 0] on div "EU46_01 D1 PBMC EU46_01 D1 PBMC EU46_01 D1 PBMC EU46_01 D1 PBMC EU46_01 D1 PBMC…" at bounding box center [0, 0] width 0 height 0
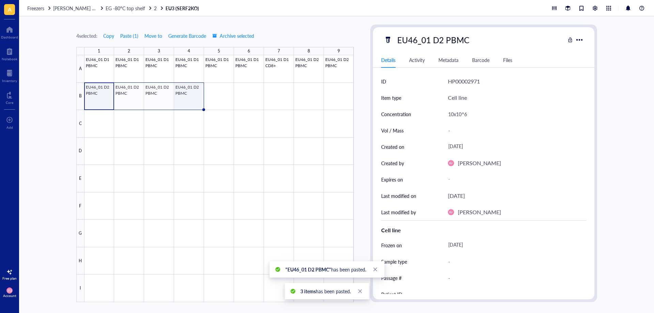
click at [189, 102] on div at bounding box center [218, 178] width 269 height 247
click at [451, 114] on div "10x10^6" at bounding box center [514, 114] width 138 height 14
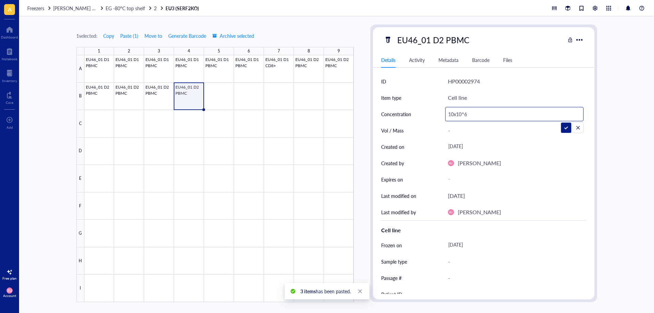
click at [451, 114] on input "10x10^6" at bounding box center [514, 114] width 138 height 14
click at [449, 117] on input "10x10^6" at bounding box center [514, 114] width 138 height 14
type input "90x10^6"
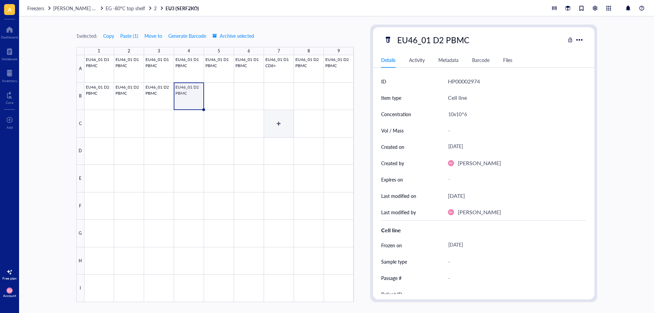
click at [253, 117] on div at bounding box center [218, 178] width 269 height 247
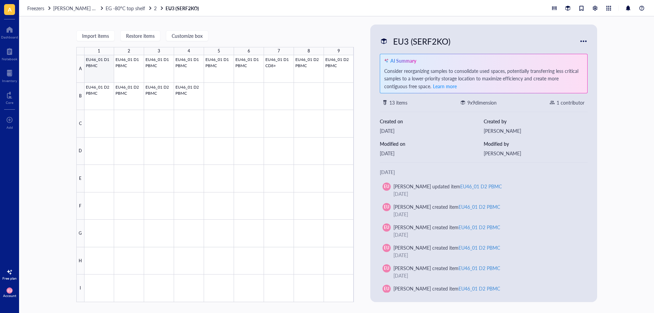
click at [107, 70] on div at bounding box center [218, 178] width 269 height 247
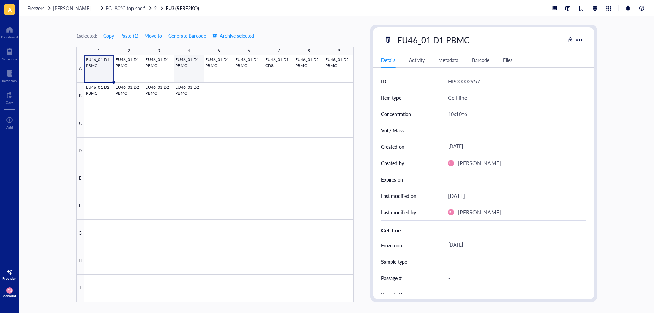
click at [196, 75] on div at bounding box center [218, 178] width 269 height 247
click at [225, 73] on div at bounding box center [218, 178] width 269 height 247
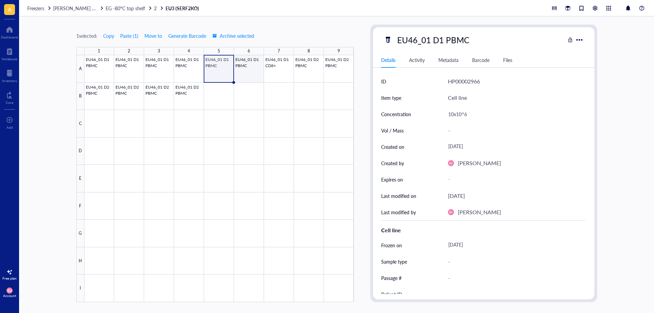
click at [246, 74] on div at bounding box center [218, 178] width 269 height 247
click at [274, 74] on div at bounding box center [218, 178] width 269 height 247
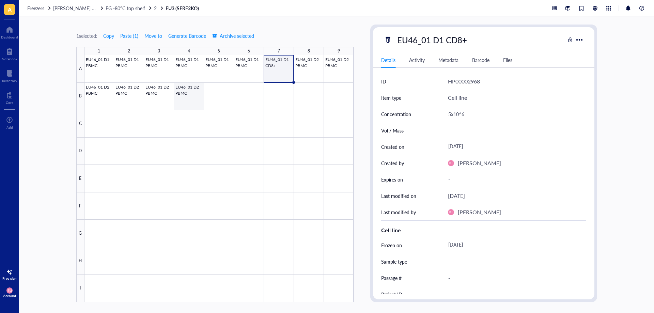
click at [191, 97] on div at bounding box center [218, 178] width 269 height 247
